Goal: Task Accomplishment & Management: Use online tool/utility

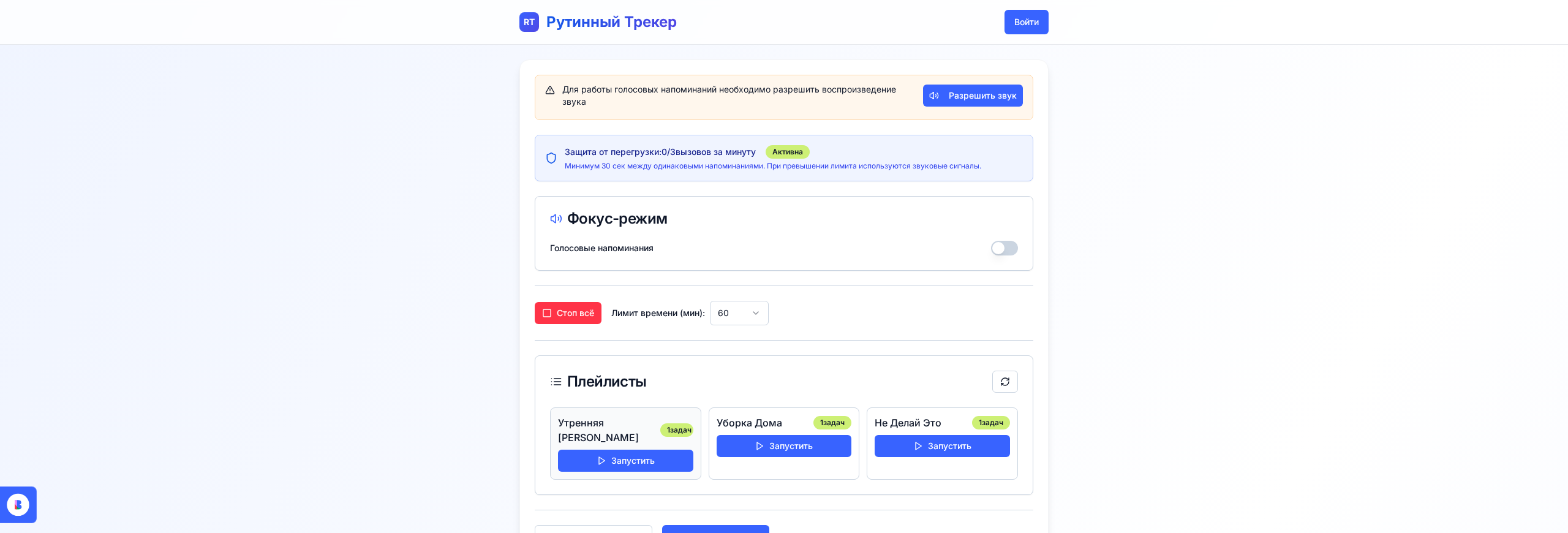
click at [647, 458] on div "Утренняя [PERSON_NAME] 1 задач Запустить" at bounding box center [625, 443] width 151 height 73
click at [641, 451] on button "Запустить" at bounding box center [625, 459] width 136 height 22
click at [798, 447] on button "Запустить" at bounding box center [784, 445] width 136 height 22
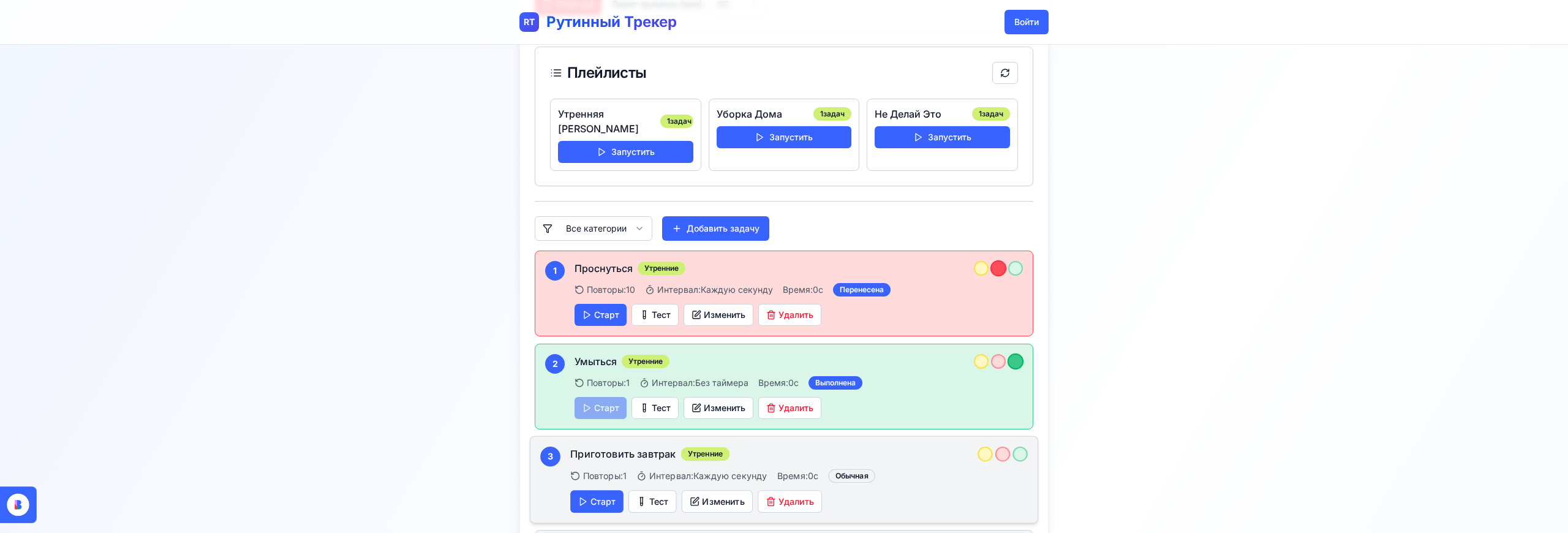
scroll to position [324, 0]
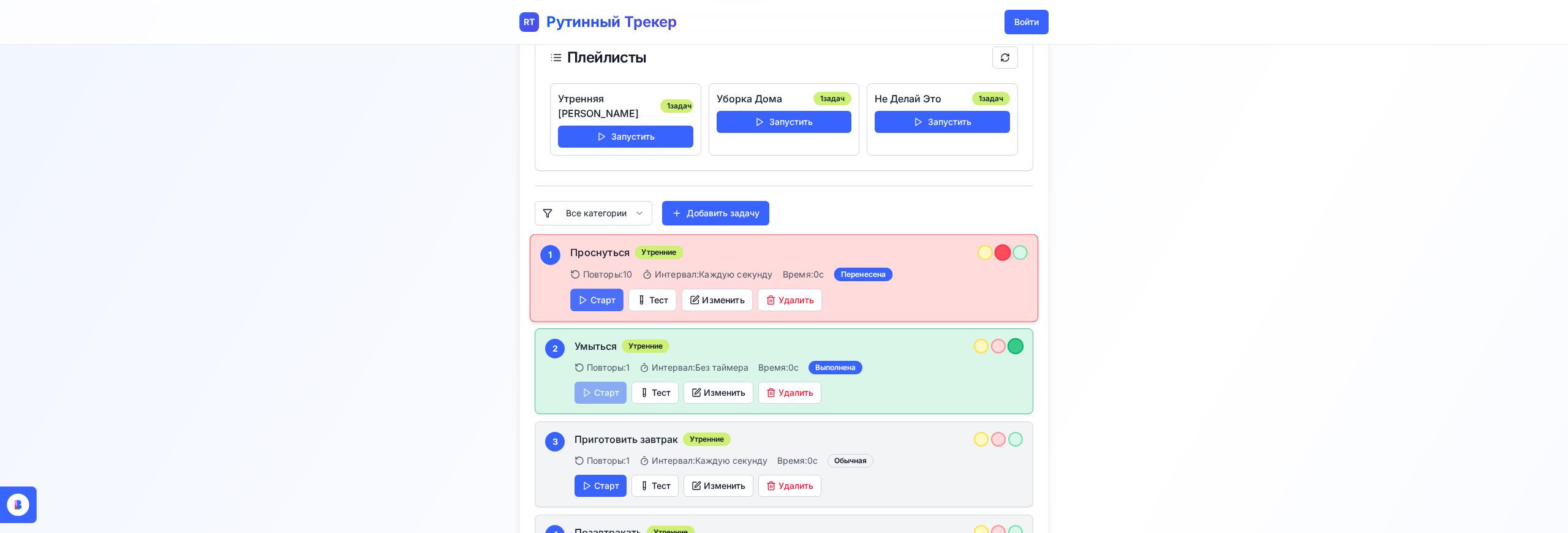
click at [592, 288] on button "Старт" at bounding box center [596, 299] width 53 height 23
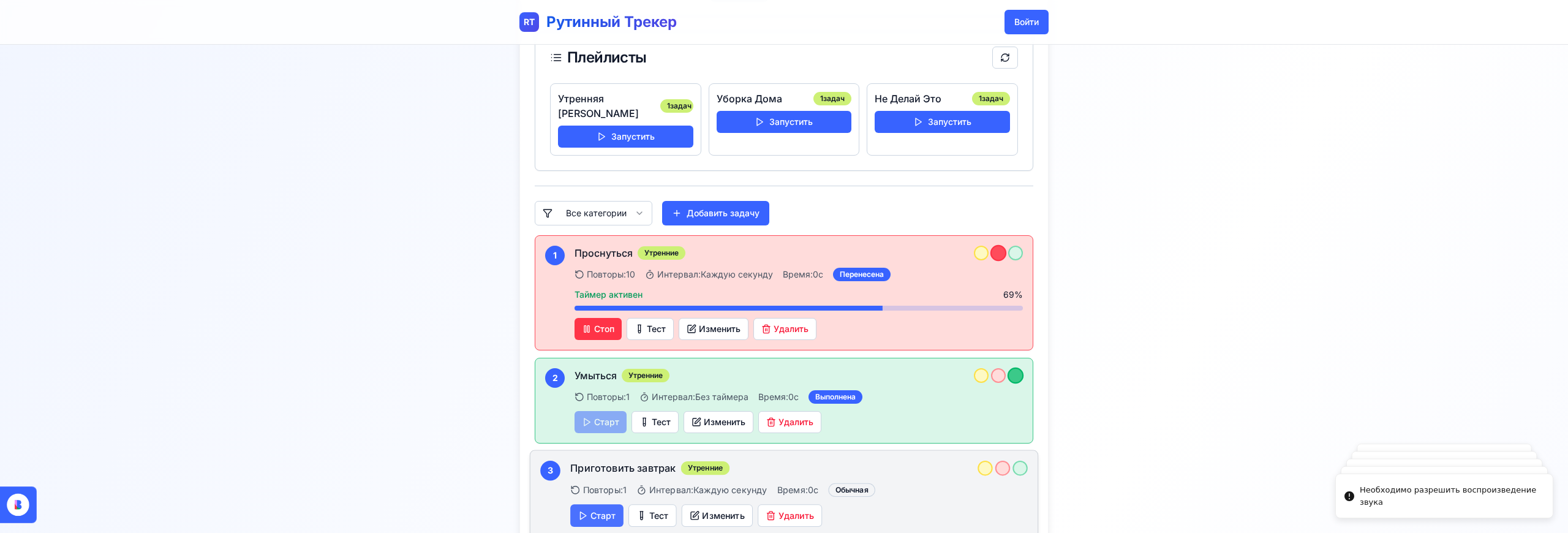
click at [601, 508] on button "Старт" at bounding box center [596, 515] width 53 height 23
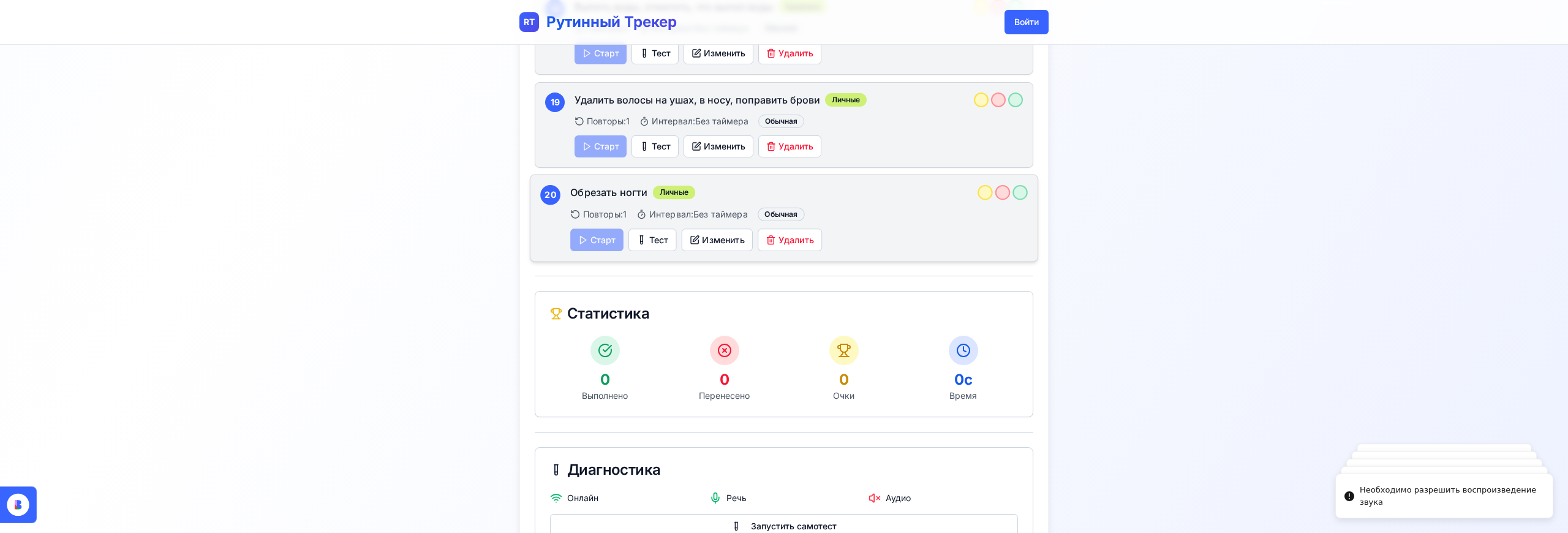
scroll to position [2247, 0]
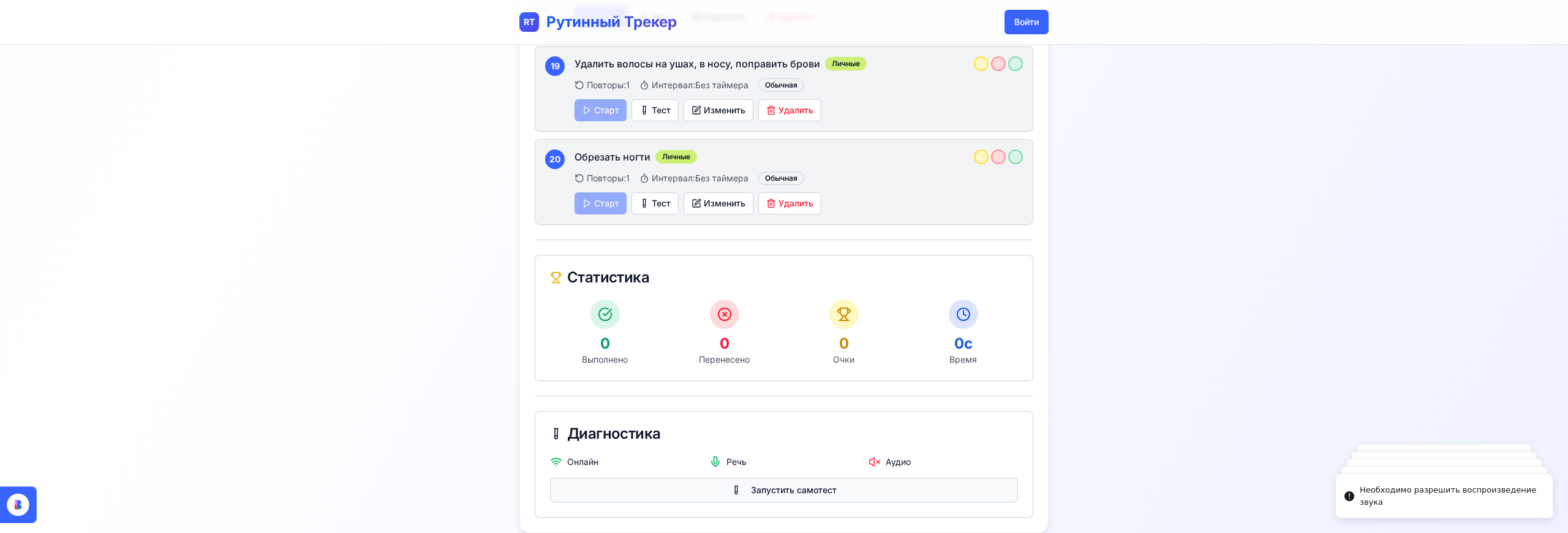
click at [806, 478] on button "Запустить самотест" at bounding box center [784, 490] width 468 height 25
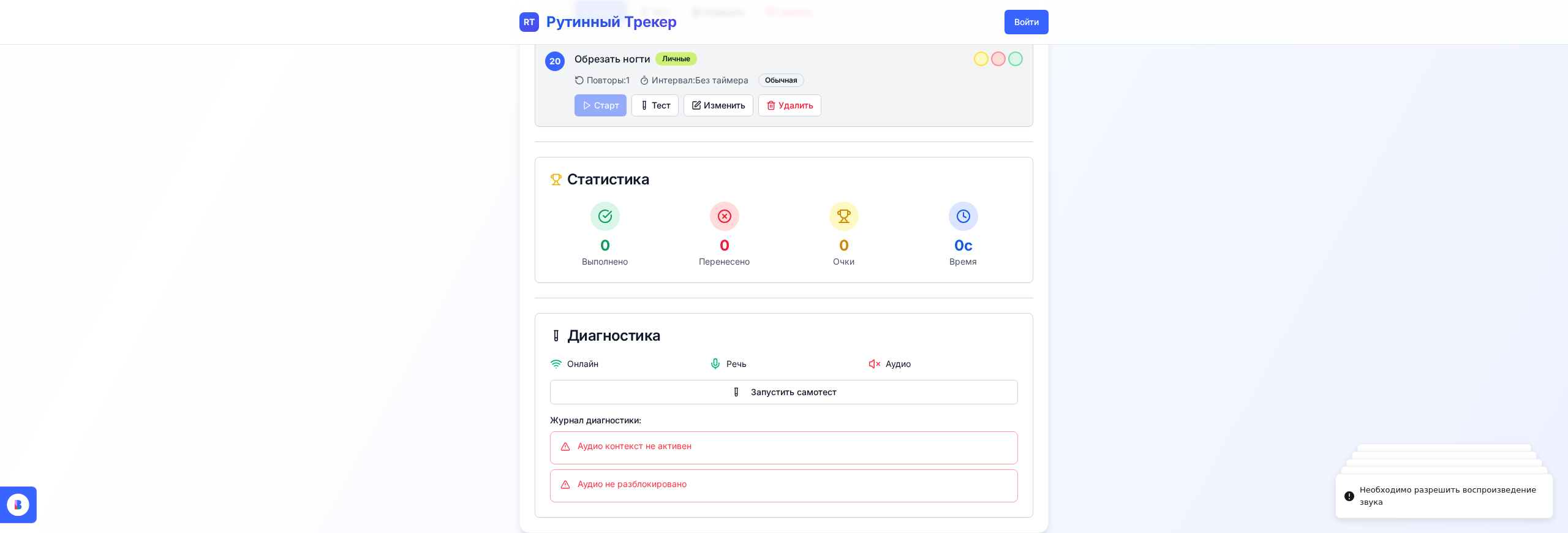
click at [641, 439] on div "Аудио контекст не активен" at bounding box center [784, 445] width 447 height 12
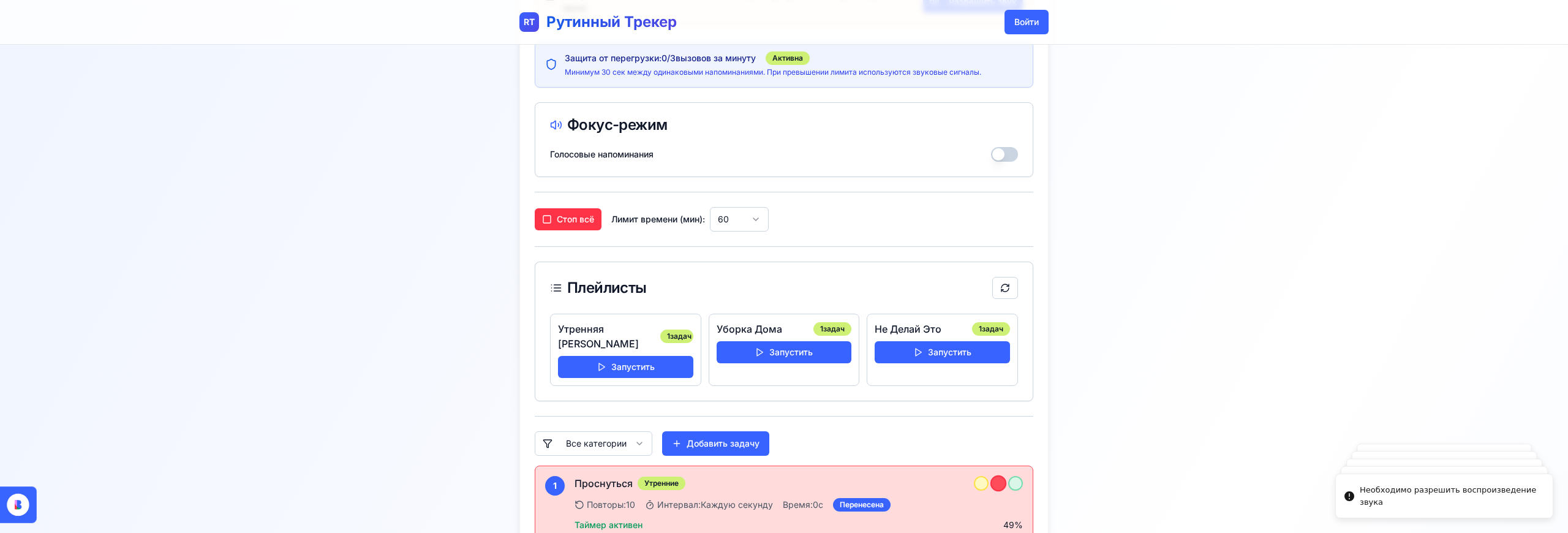
scroll to position [0, 0]
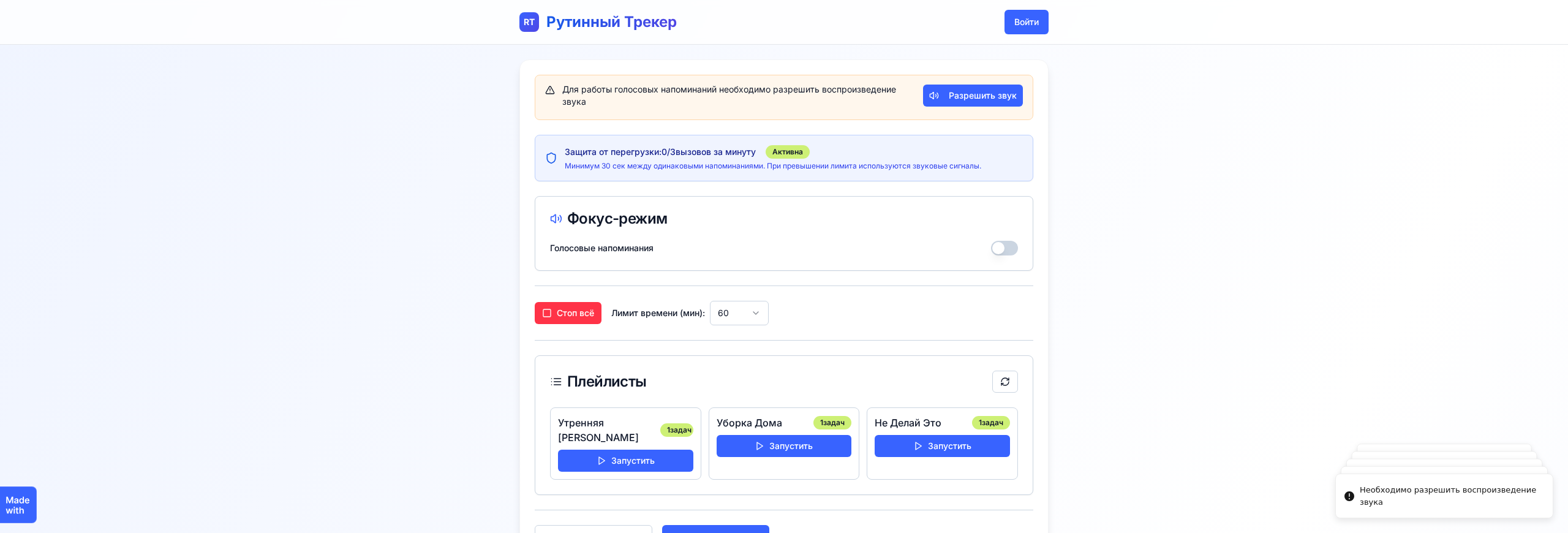
click at [579, 27] on h1 "Рутинный Трекер" at bounding box center [611, 22] width 130 height 19
click at [1020, 30] on button "Войти" at bounding box center [1026, 22] width 44 height 25
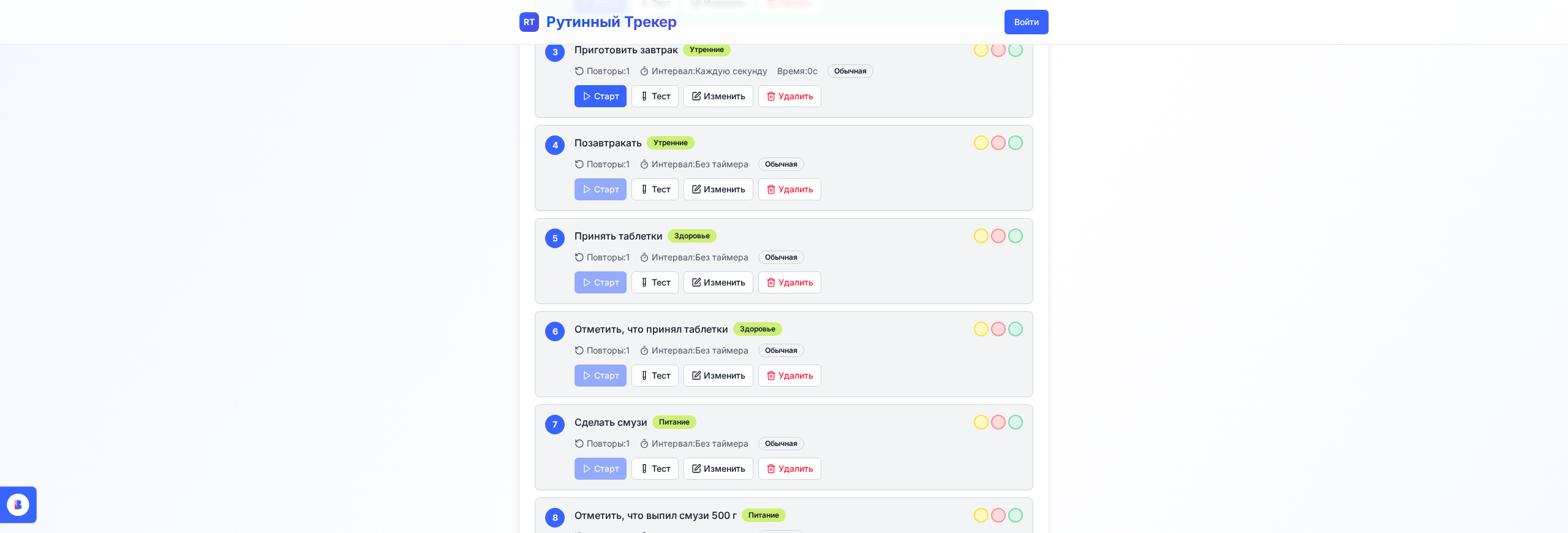
scroll to position [535, 0]
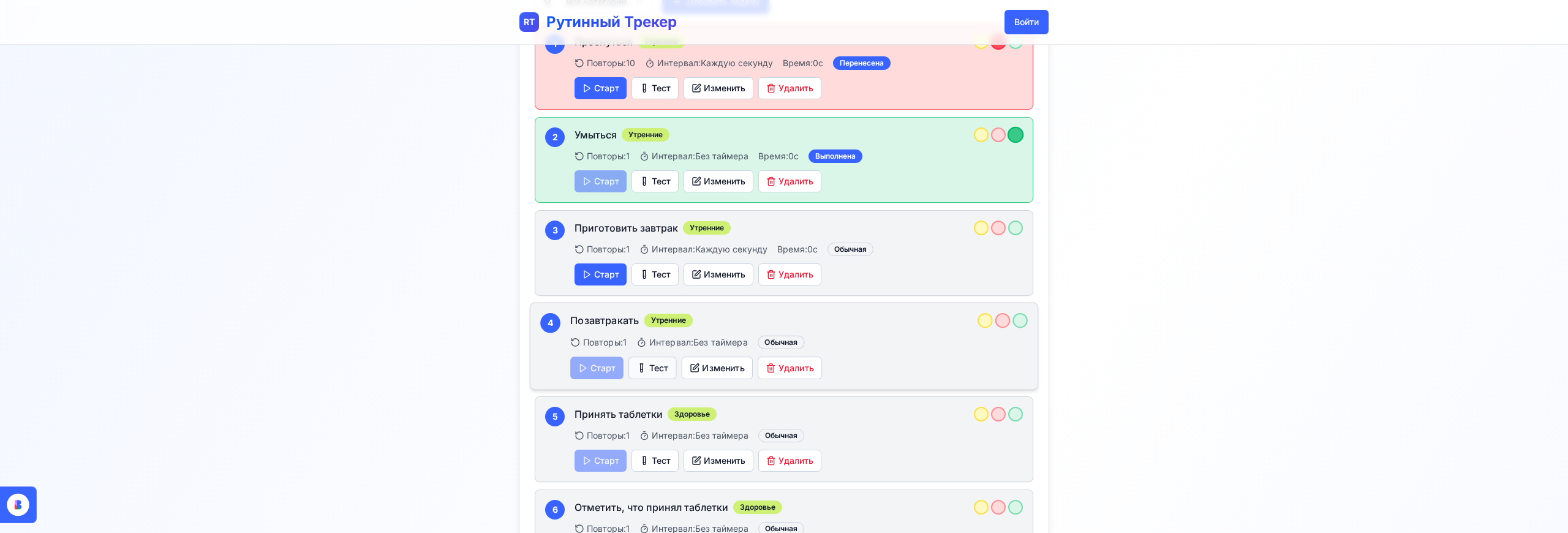
click at [657, 356] on button "Тест" at bounding box center [652, 368] width 48 height 23
click at [707, 263] on button "Изменить" at bounding box center [717, 275] width 71 height 23
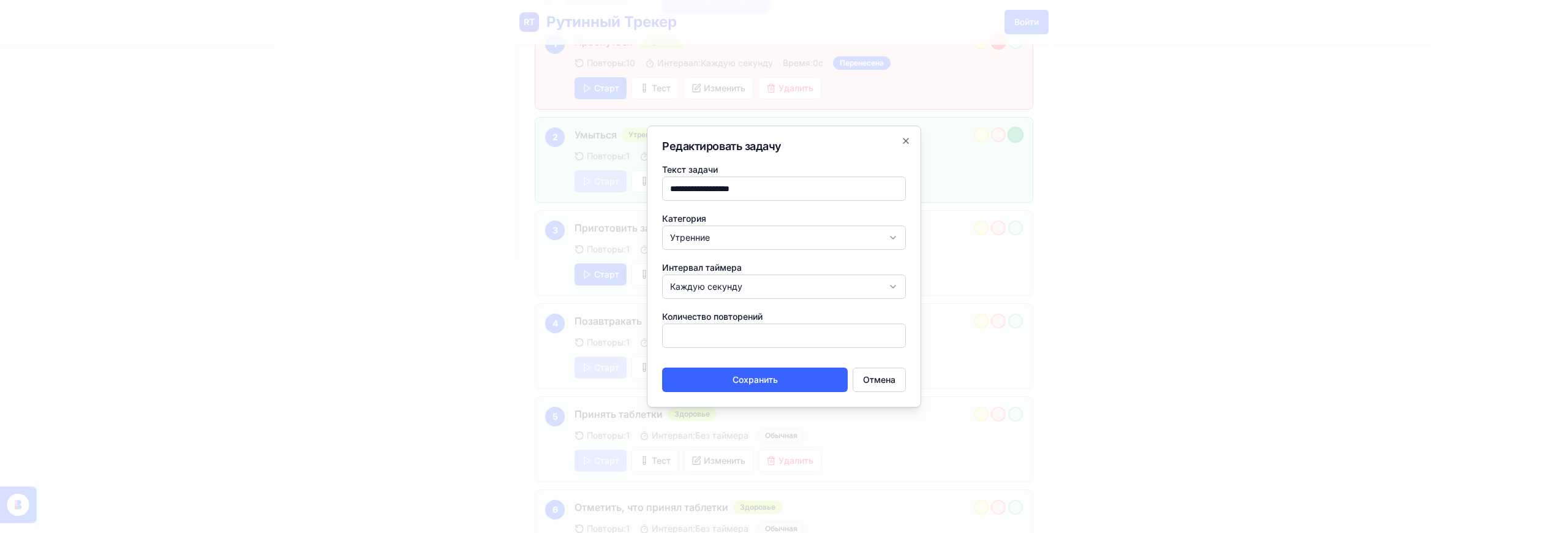
click at [706, 353] on form "**********" at bounding box center [784, 277] width 243 height 230
click at [706, 343] on input "*" at bounding box center [784, 335] width 243 height 25
click at [904, 143] on icon "button" at bounding box center [906, 141] width 5 height 5
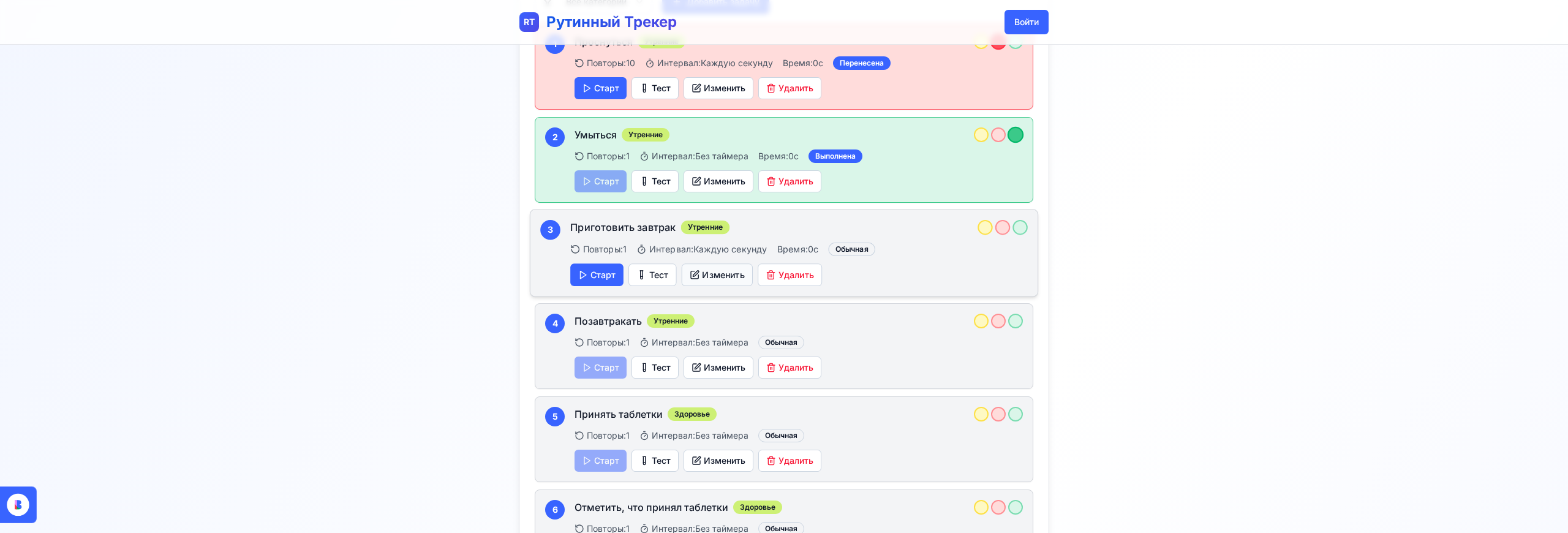
click at [712, 263] on button "Изменить" at bounding box center [717, 275] width 71 height 23
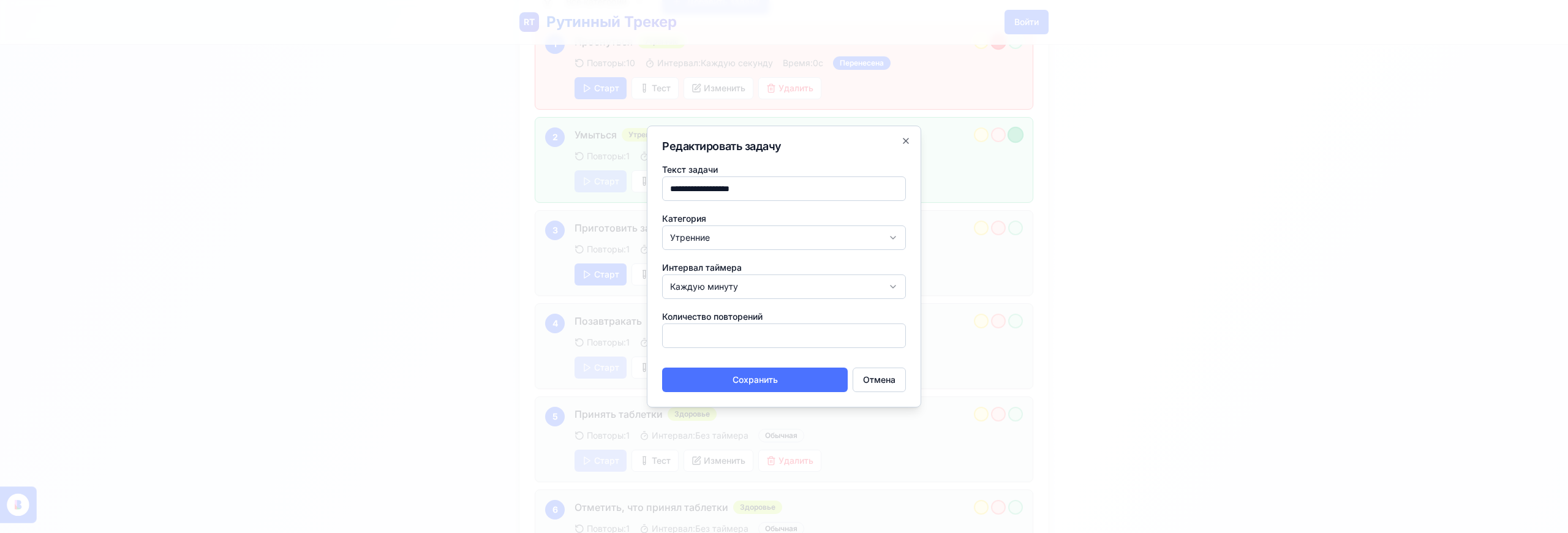
click at [788, 379] on button "Сохранить" at bounding box center [755, 380] width 186 height 25
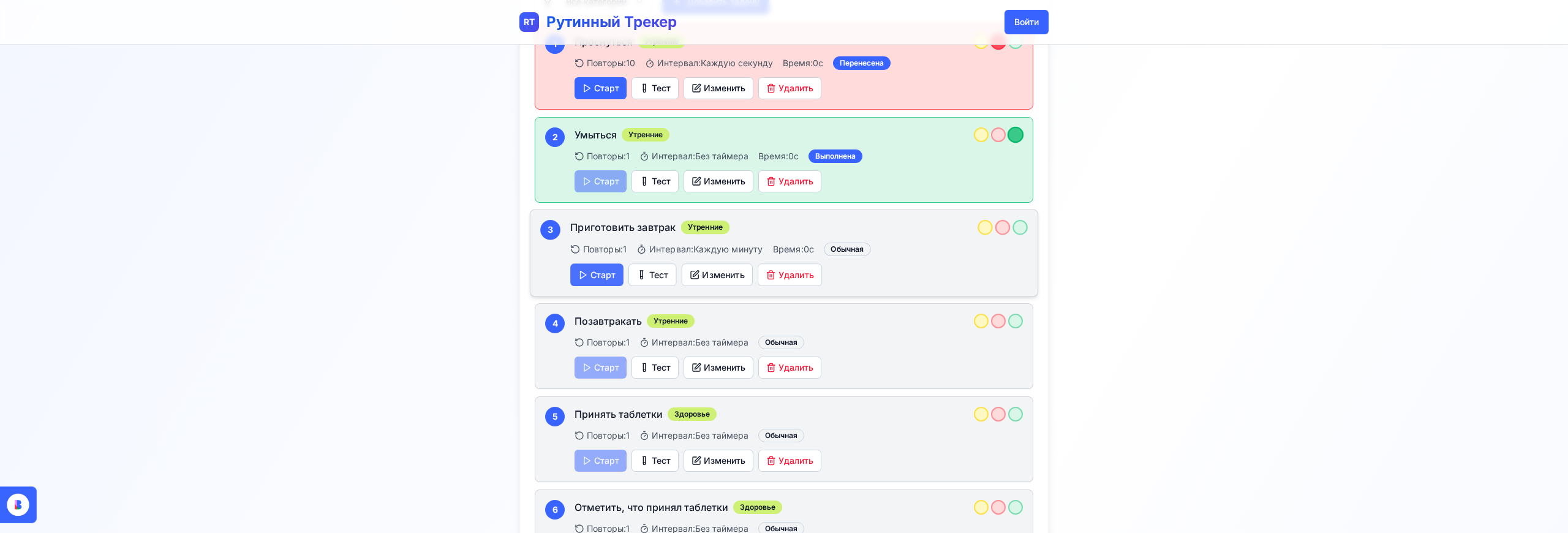
click at [597, 266] on button "Старт" at bounding box center [596, 275] width 53 height 23
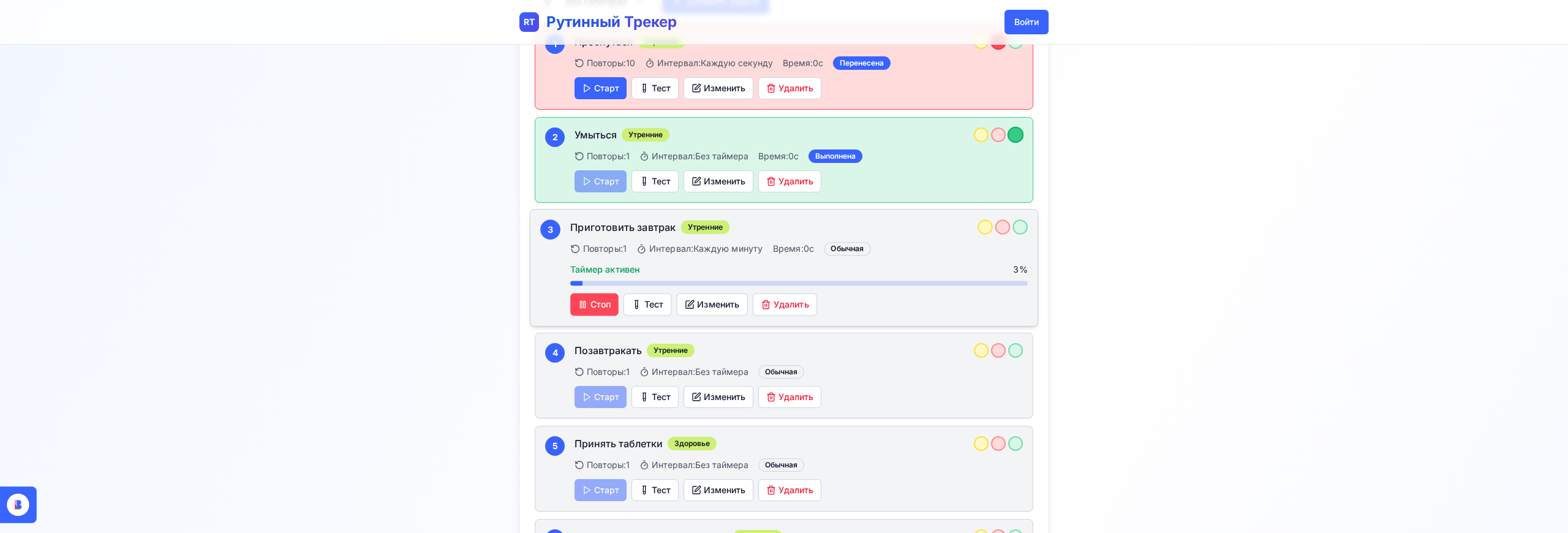
click at [615, 293] on button "Стоп" at bounding box center [594, 305] width 48 height 23
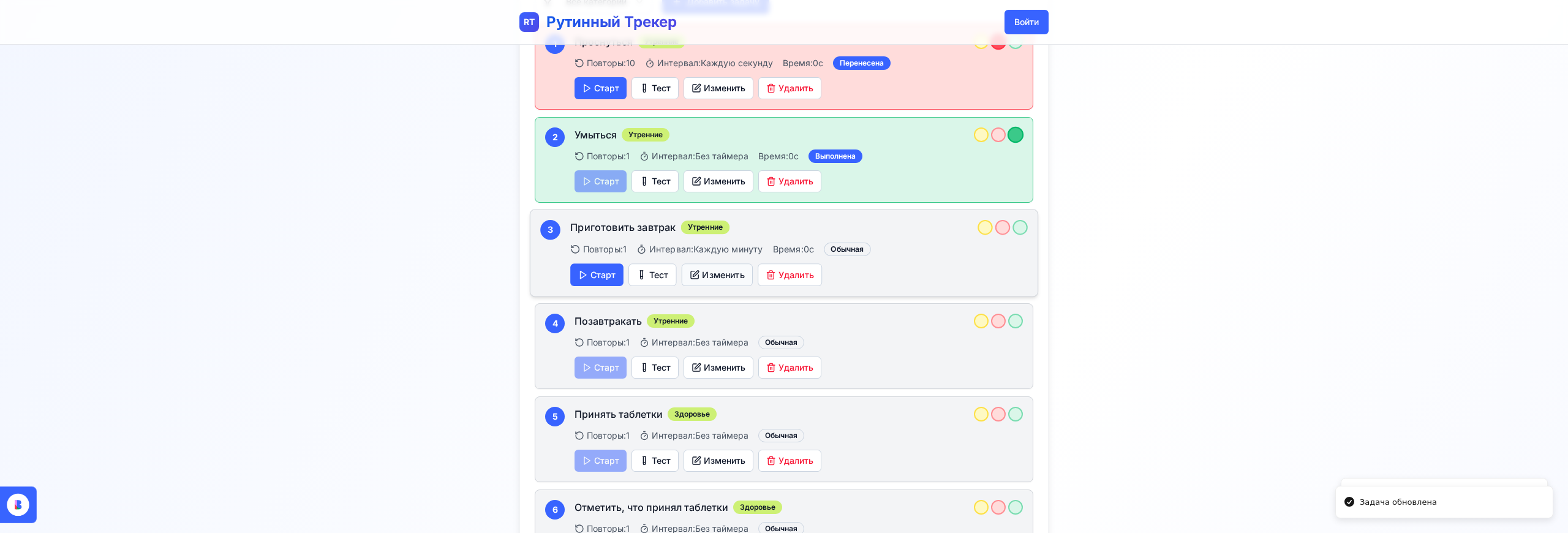
click at [713, 263] on button "Изменить" at bounding box center [717, 275] width 71 height 23
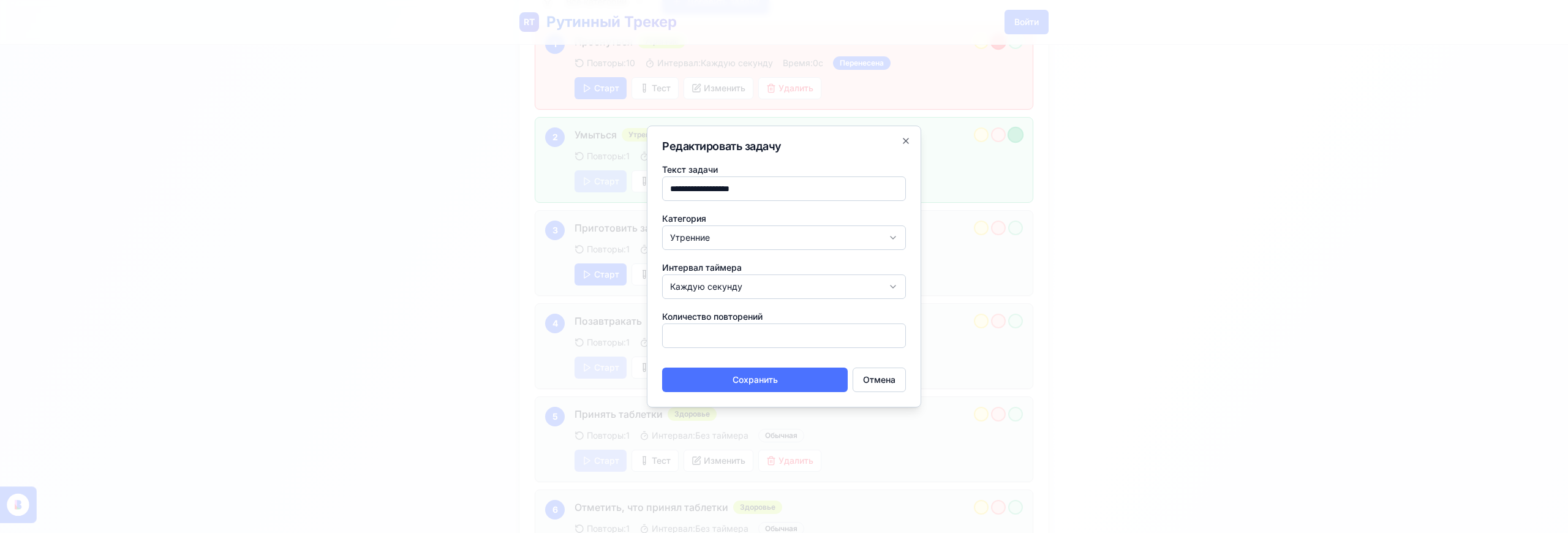
click at [780, 384] on button "Сохранить" at bounding box center [755, 380] width 186 height 25
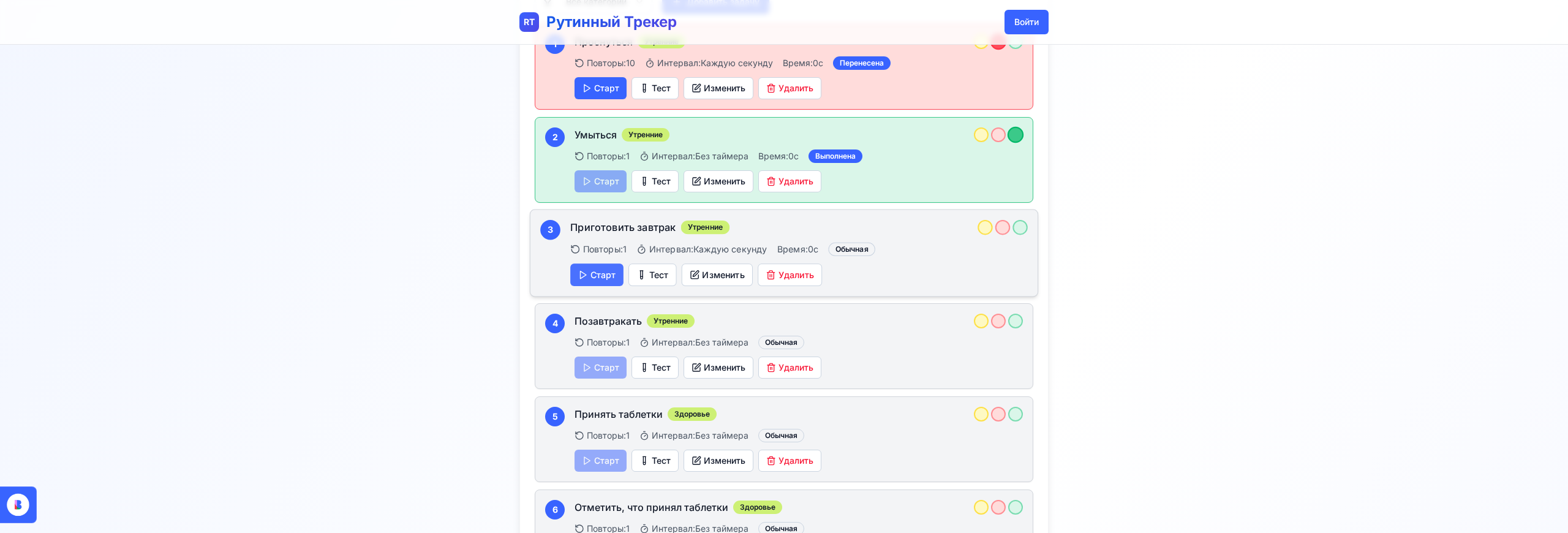
click at [596, 263] on button "Старт" at bounding box center [596, 275] width 53 height 23
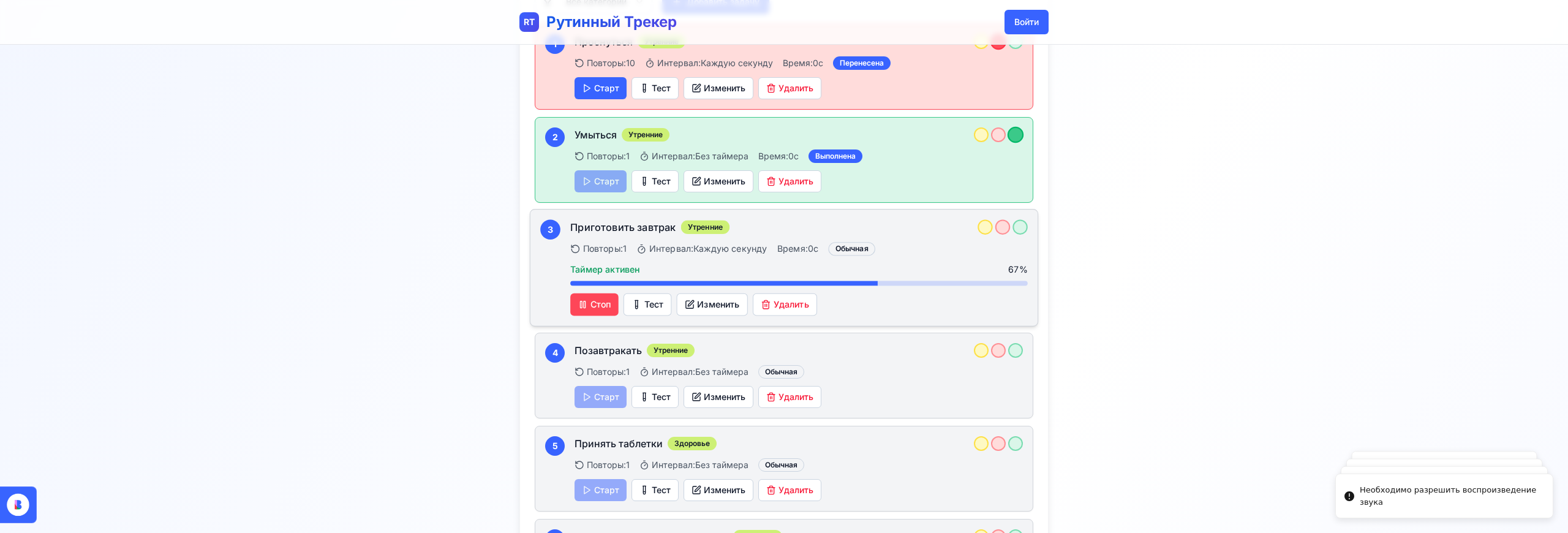
click at [601, 293] on button "Стоп" at bounding box center [594, 305] width 48 height 23
